Goal: Check status: Check status

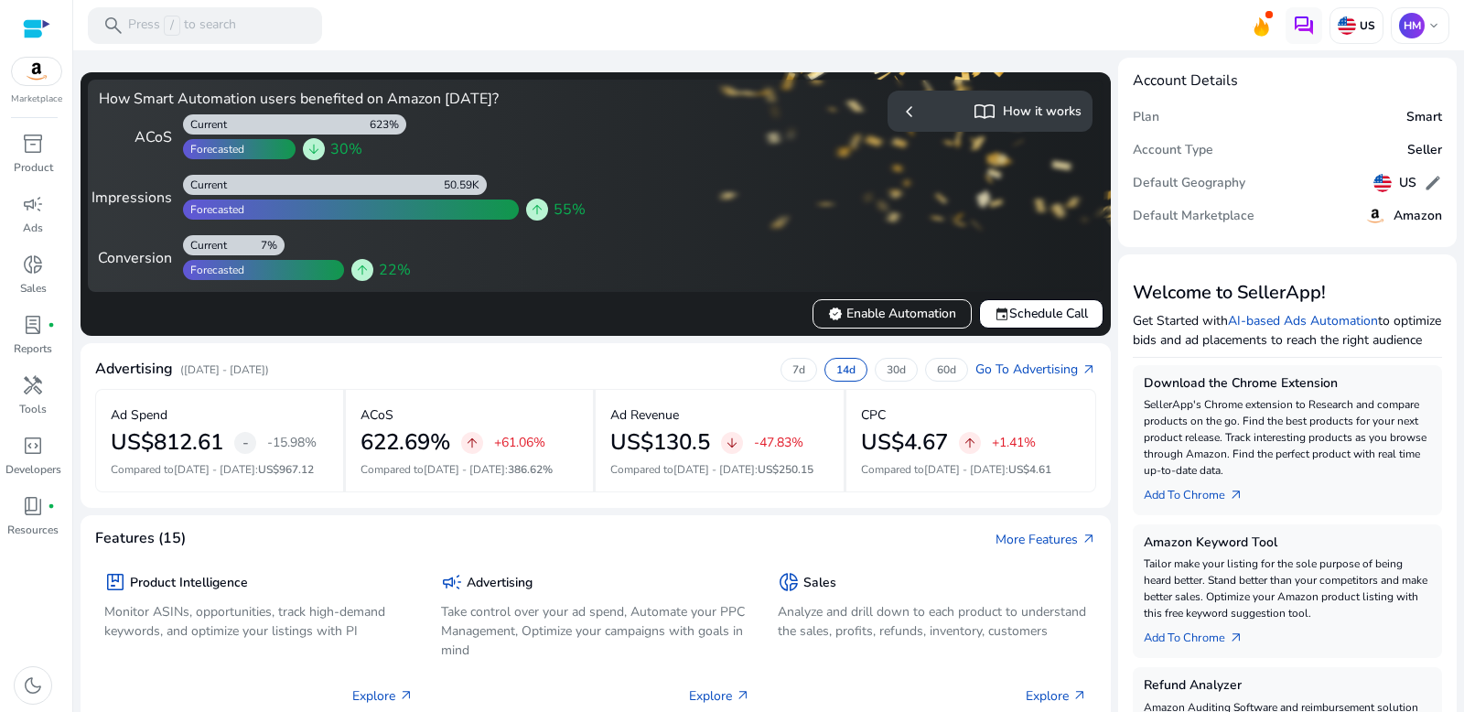
click at [977, 47] on mat-toolbar "search Press / to search US HM keyboard_arrow_down" at bounding box center [768, 25] width 1391 height 50
click at [1144, 103] on mat-sidenav-content "search Press / to search US HM keyboard_arrow_down We are getting things ready …" at bounding box center [768, 356] width 1391 height 712
click at [1142, 85] on h4 "Account Details" at bounding box center [1185, 80] width 105 height 17
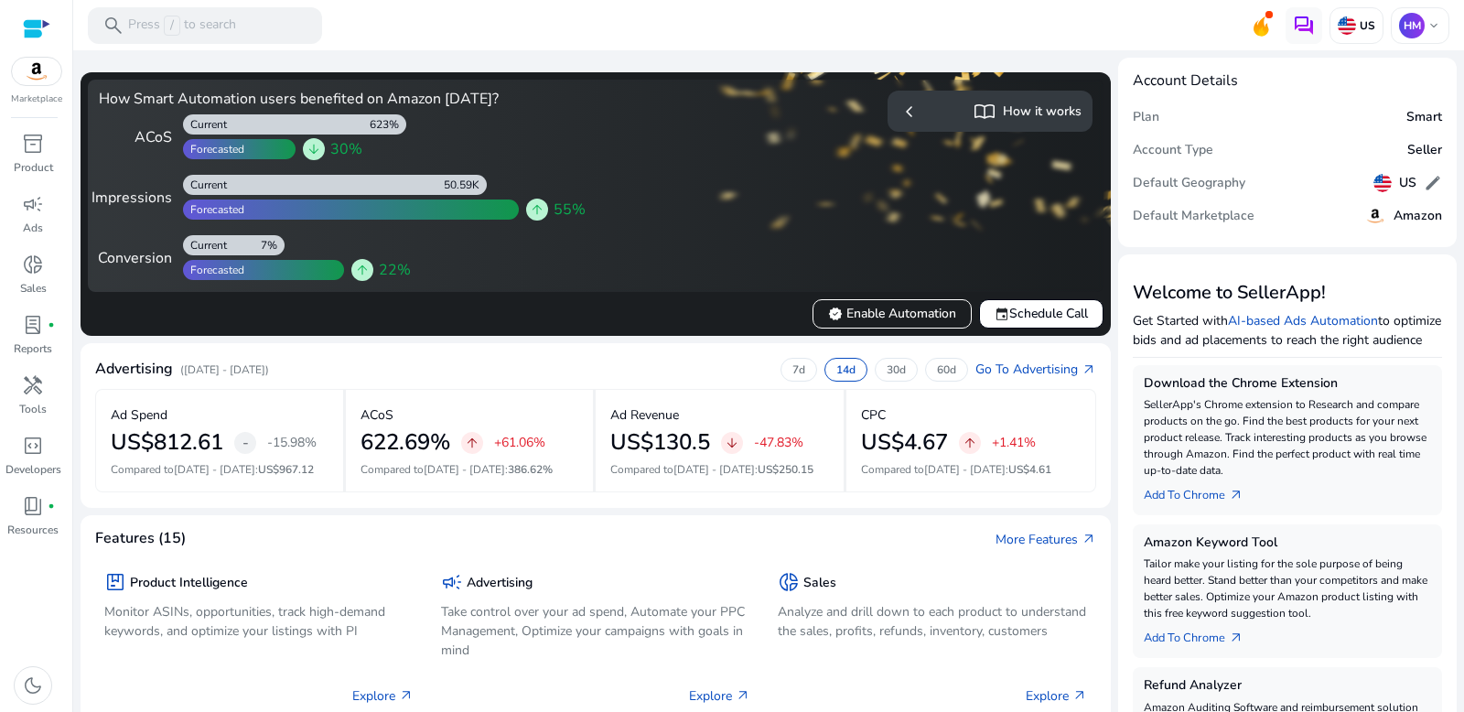
click at [419, 22] on mat-toolbar "search Press / to search US HM keyboard_arrow_down" at bounding box center [768, 25] width 1391 height 50
click at [1265, 18] on span at bounding box center [1268, 14] width 7 height 7
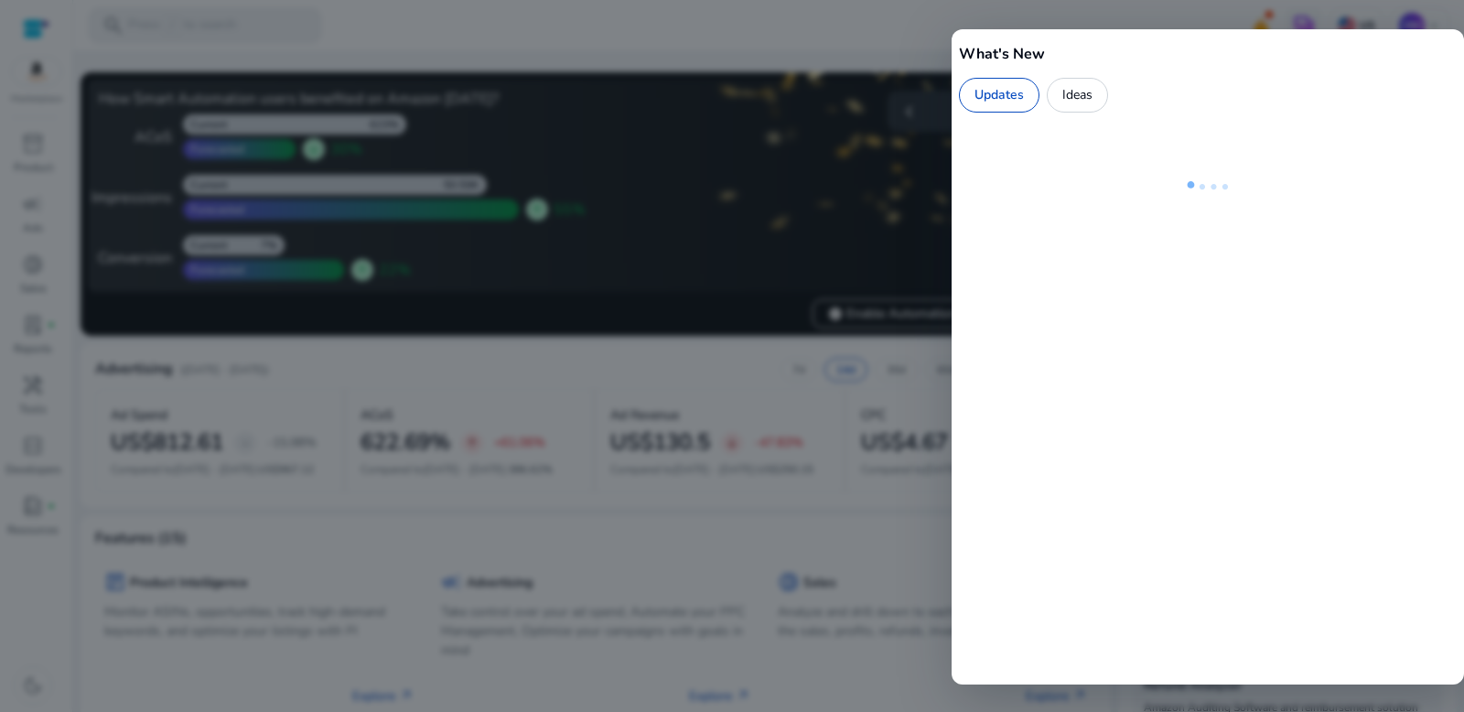
click at [973, 16] on div at bounding box center [732, 356] width 1464 height 712
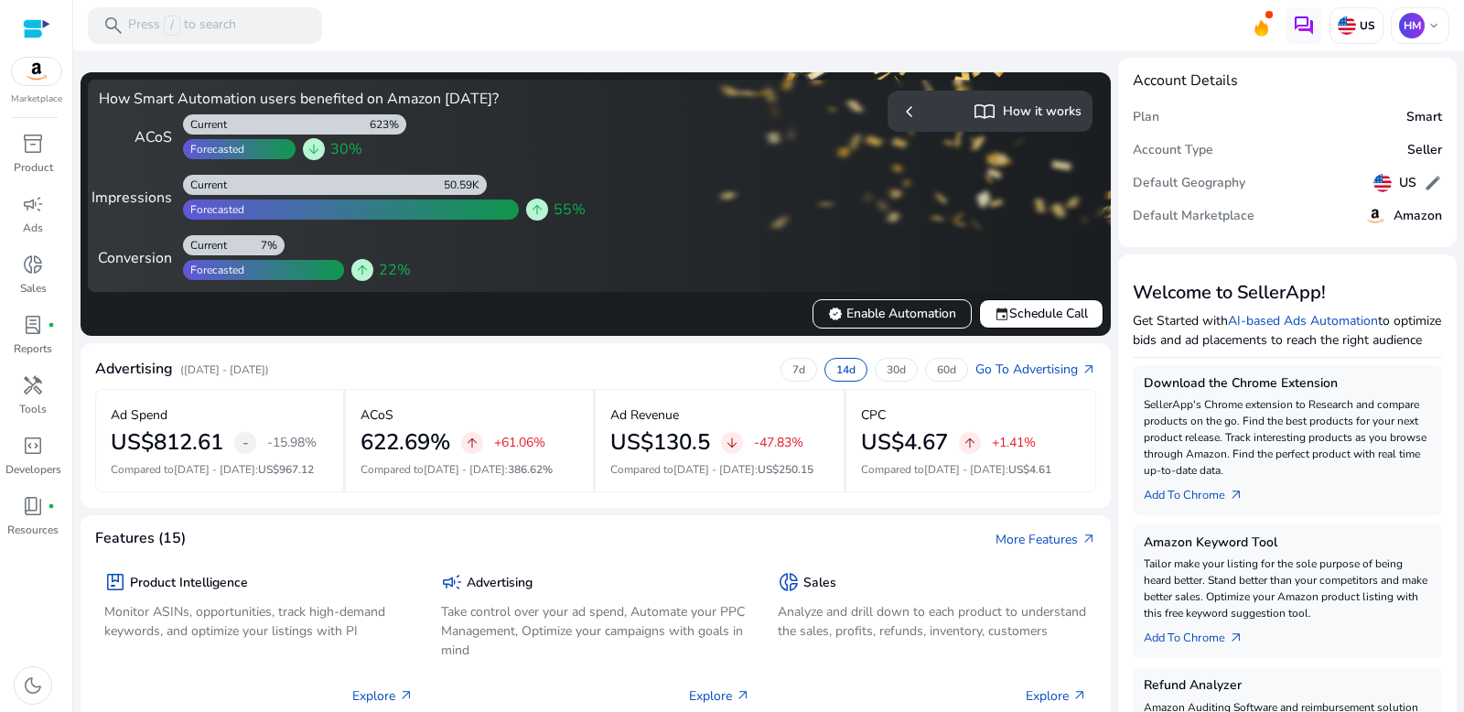
drag, startPoint x: 542, startPoint y: 208, endPoint x: 644, endPoint y: 219, distance: 102.1
click at [644, 219] on div "How Smart Automation users benefited on Amazon in 60 days? ACoS 623% Current Fo…" at bounding box center [595, 186] width 1015 height 212
click at [644, 219] on app-sa-how-it-works-cta "chevron_left import_contacts How it works" at bounding box center [847, 186] width 489 height 190
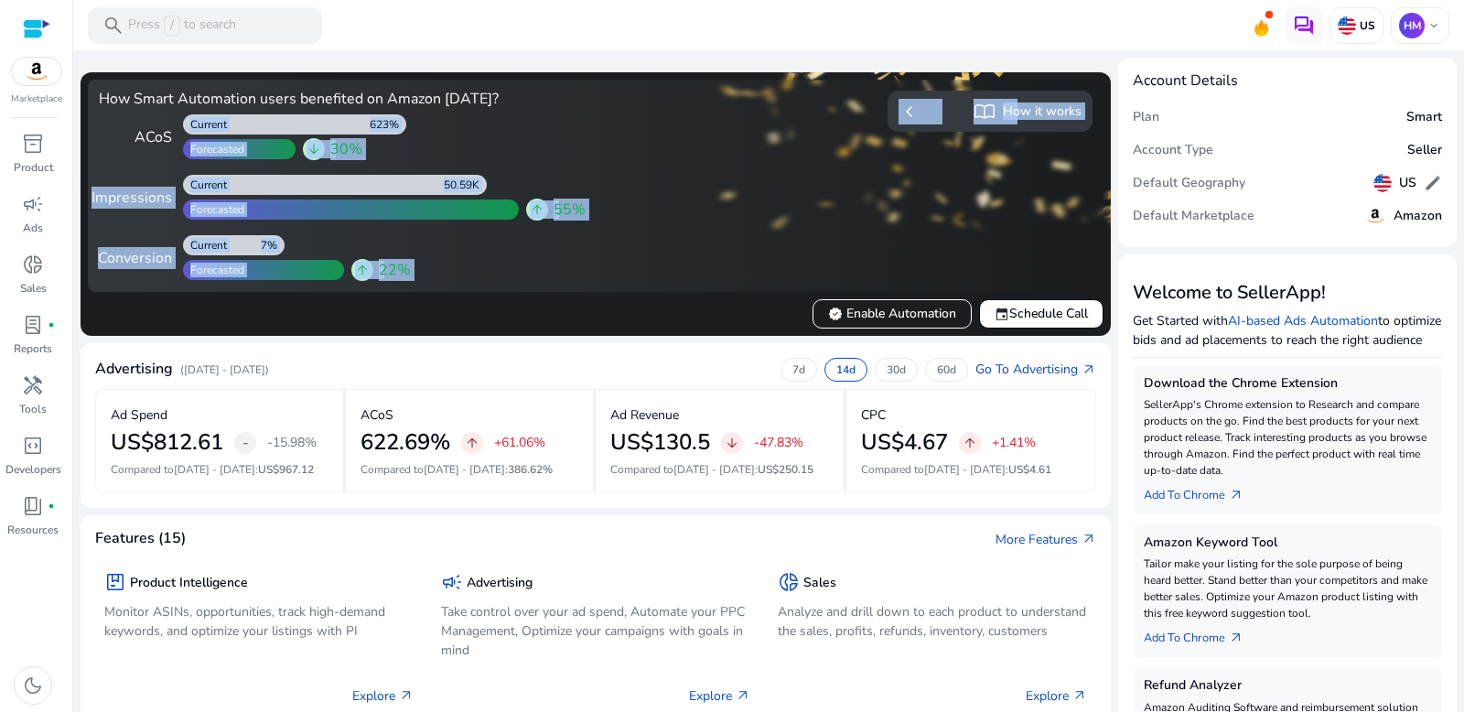
drag, startPoint x: 181, startPoint y: 120, endPoint x: 318, endPoint y: 328, distance: 248.9
click at [318, 328] on div "How Smart Automation users benefited on Amazon in 60 days? ACoS 623% Current Fo…" at bounding box center [596, 203] width 1030 height 263
